Goal: Information Seeking & Learning: Check status

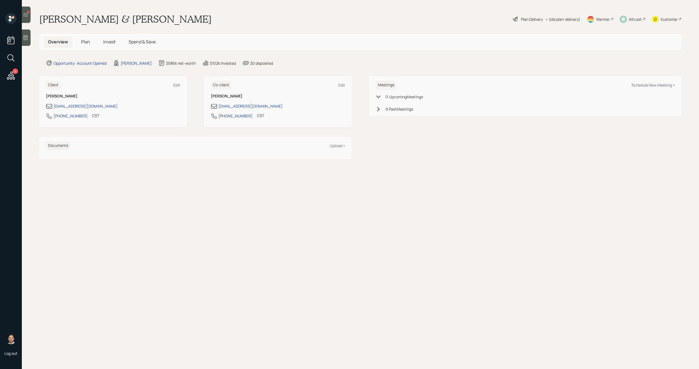
click at [105, 39] on span "Invest" at bounding box center [109, 42] width 12 height 6
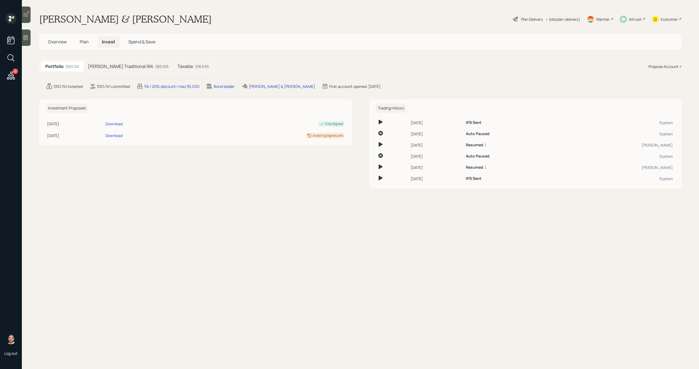
click at [127, 64] on h5 "Regina Traditional IRA" at bounding box center [120, 66] width 65 height 5
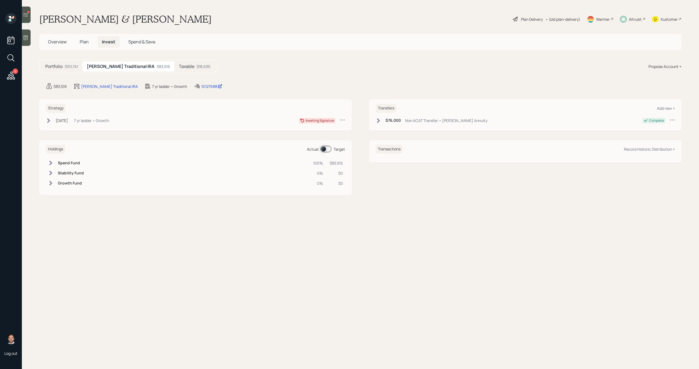
click at [179, 69] on h5 "Taxable" at bounding box center [187, 66] width 16 height 5
click at [121, 67] on h5 "Regina Traditional IRA" at bounding box center [119, 66] width 65 height 5
